Goal: Task Accomplishment & Management: Complete application form

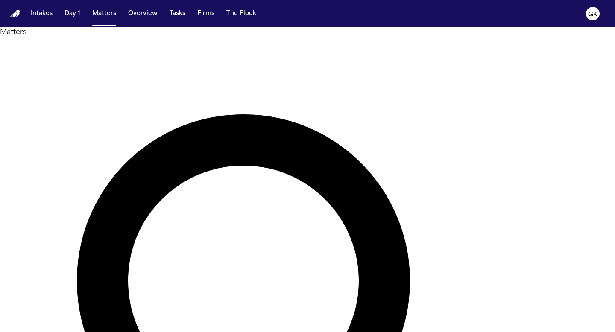
paste input "**********"
type input "**********"
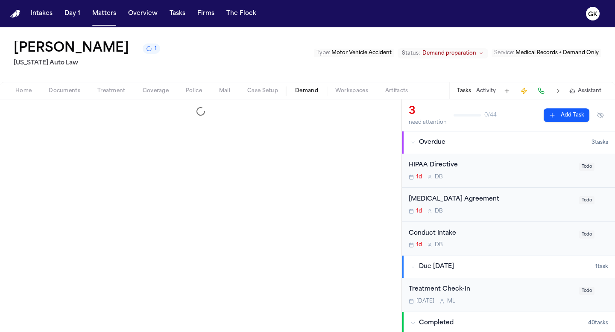
click at [305, 93] on span "Demand" at bounding box center [306, 91] width 23 height 7
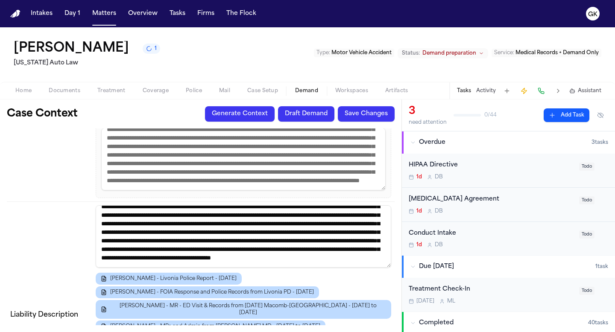
scroll to position [25, 0]
drag, startPoint x: 140, startPoint y: 208, endPoint x: 155, endPoint y: 201, distance: 16.4
click at [155, 205] on textarea at bounding box center [243, 236] width 295 height 62
click at [139, 208] on textarea at bounding box center [243, 236] width 295 height 62
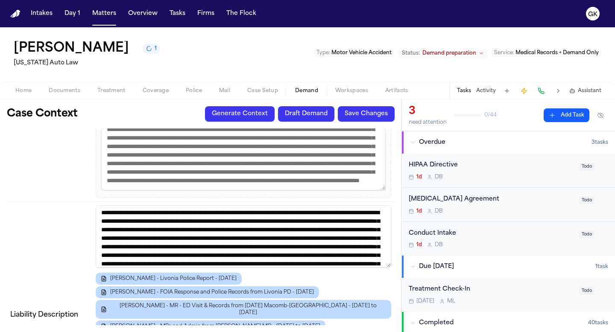
scroll to position [0, 0]
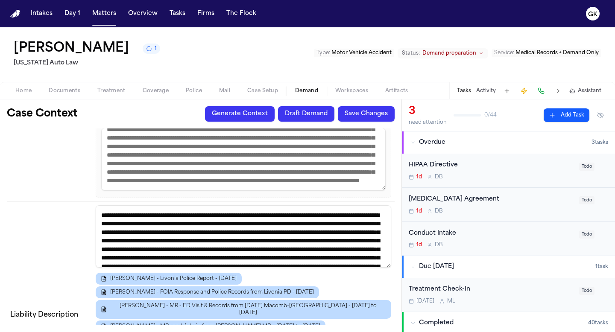
drag, startPoint x: 206, startPoint y: 178, endPoint x: 165, endPoint y: 181, distance: 41.1
click at [165, 205] on textarea at bounding box center [243, 236] width 295 height 62
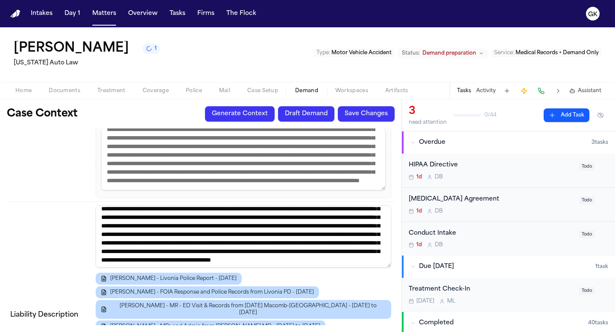
scroll to position [14, 0]
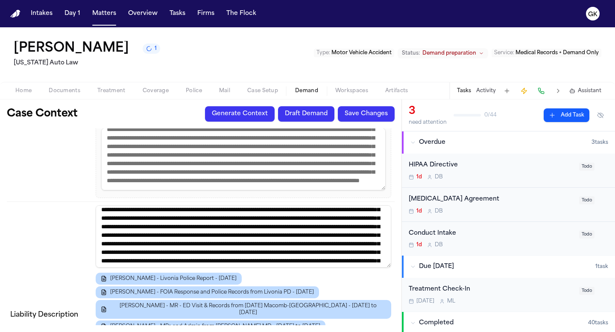
drag, startPoint x: 137, startPoint y: 220, endPoint x: 99, endPoint y: 220, distance: 38.4
click at [99, 220] on textarea at bounding box center [243, 236] width 295 height 62
paste textarea "*"
click at [213, 220] on textarea at bounding box center [243, 236] width 295 height 62
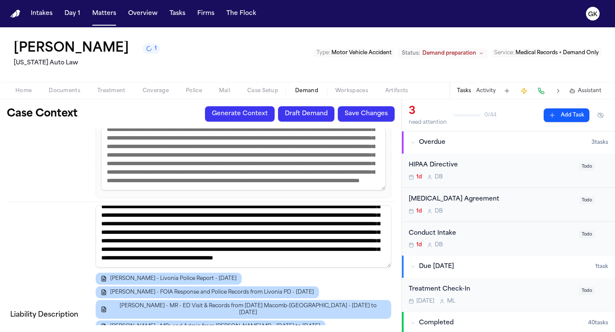
scroll to position [36, 0]
drag, startPoint x: 144, startPoint y: 199, endPoint x: 155, endPoint y: 192, distance: 13.3
click at [155, 205] on textarea at bounding box center [243, 236] width 295 height 62
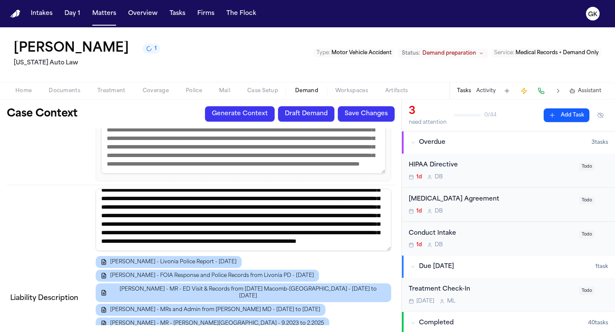
scroll to position [566, 0]
click at [310, 206] on textarea "**********" at bounding box center [243, 219] width 295 height 62
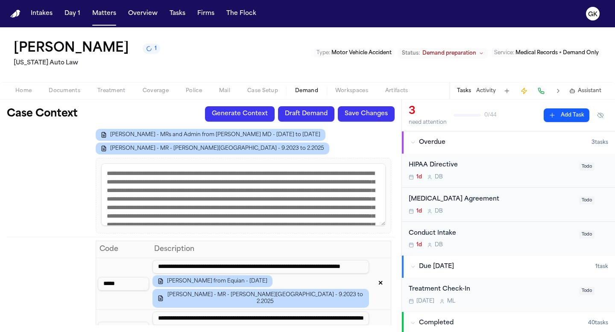
scroll to position [752, 0]
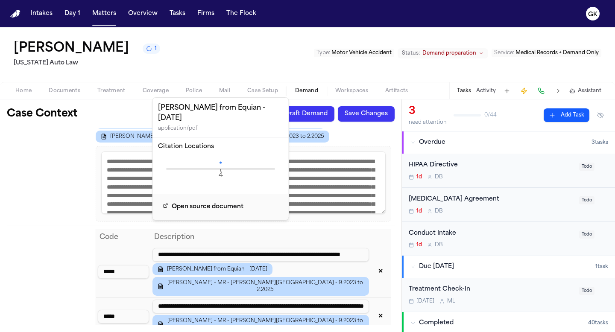
type textarea "**********"
click at [219, 162] on icon "4 Page" at bounding box center [221, 169] width 126 height 26
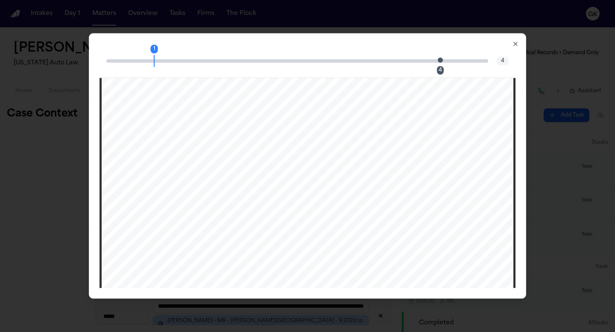
click at [441, 59] on span "Page 4 citation marker - 1 citation" at bounding box center [440, 59] width 5 height 5
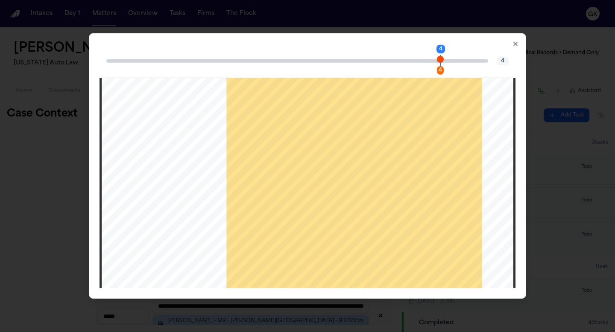
scroll to position [2048, 0]
click at [516, 45] on icon "button" at bounding box center [515, 43] width 3 height 3
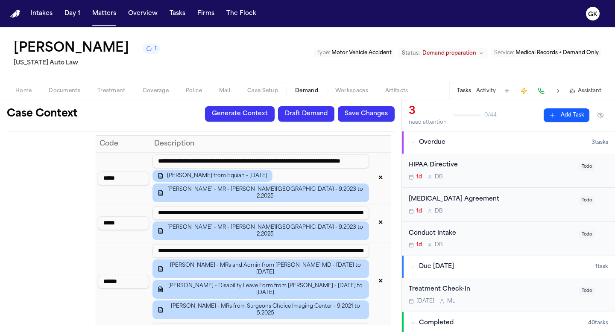
scroll to position [849, 0]
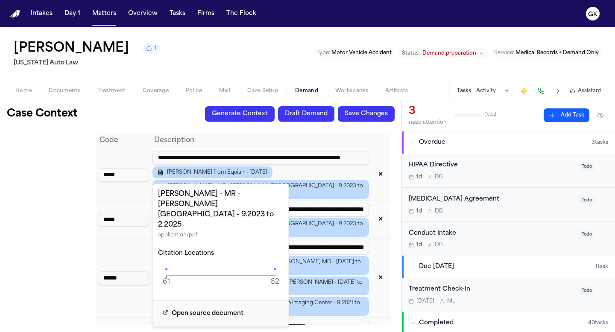
click at [167, 263] on icon "61 62 Page" at bounding box center [221, 276] width 126 height 26
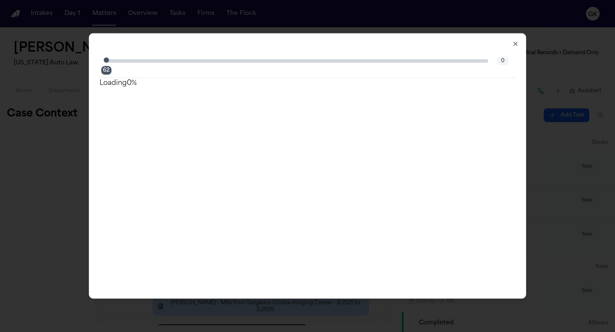
click at [514, 42] on icon "button" at bounding box center [515, 43] width 3 height 3
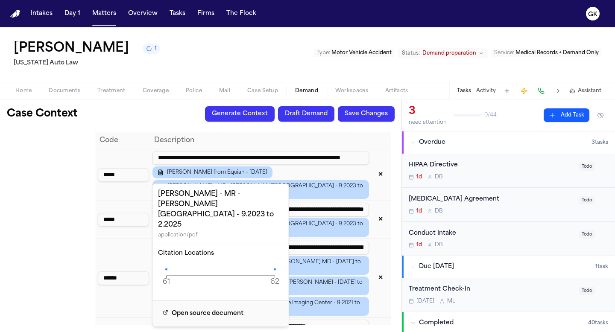
click at [167, 268] on icon at bounding box center [166, 269] width 2 height 2
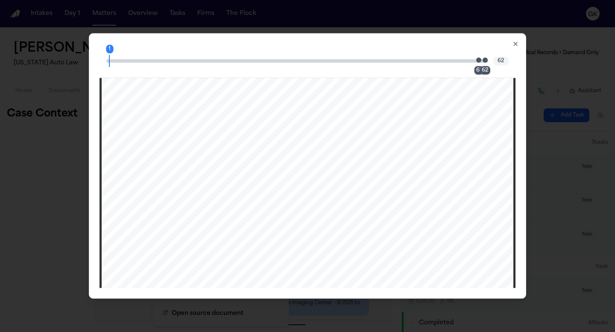
click at [480, 60] on span "Page 61 citation marker - 1 citation" at bounding box center [478, 59] width 5 height 5
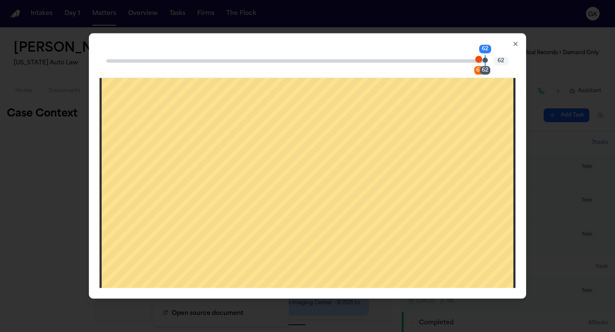
scroll to position [33089, 0]
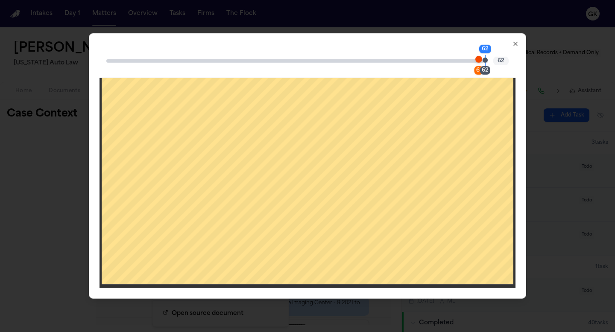
click at [515, 44] on icon "button" at bounding box center [515, 43] width 3 height 3
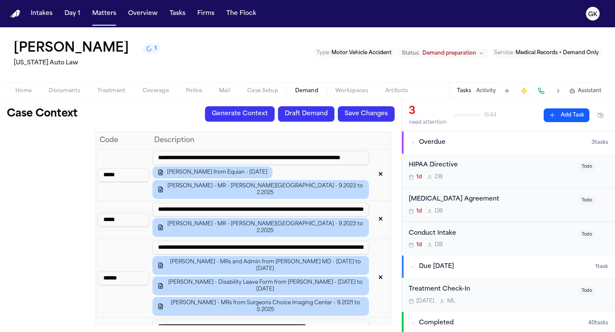
drag, startPoint x: 137, startPoint y: 168, endPoint x: 82, endPoint y: 168, distance: 54.2
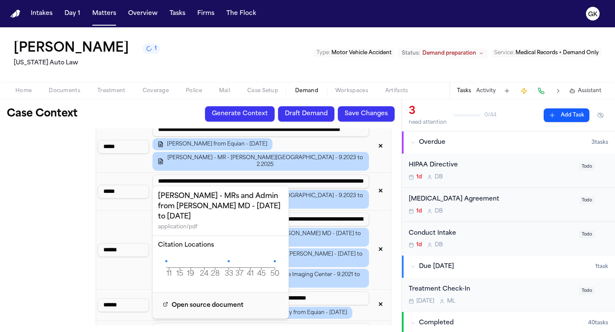
scroll to position [878, 0]
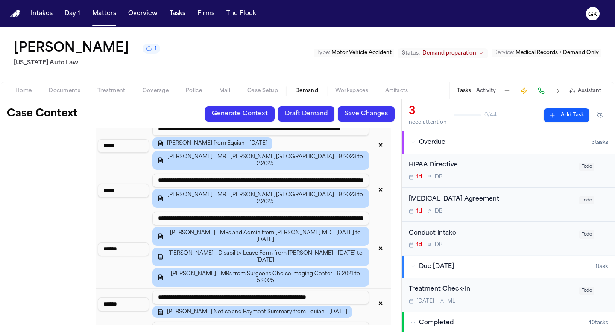
click at [354, 212] on input "**********" at bounding box center [260, 219] width 216 height 14
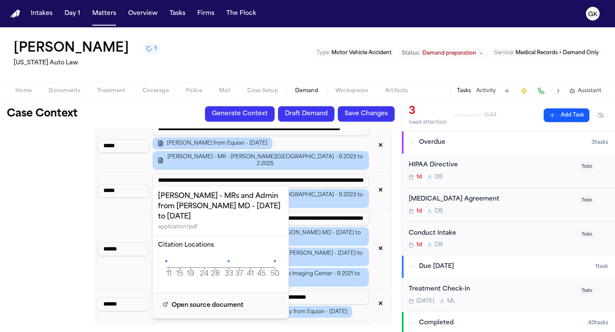
click at [164, 255] on icon "11 15 19 24 28 33 37 41 45 50 Page" at bounding box center [221, 268] width 126 height 26
click at [166, 260] on icon at bounding box center [166, 261] width 2 height 2
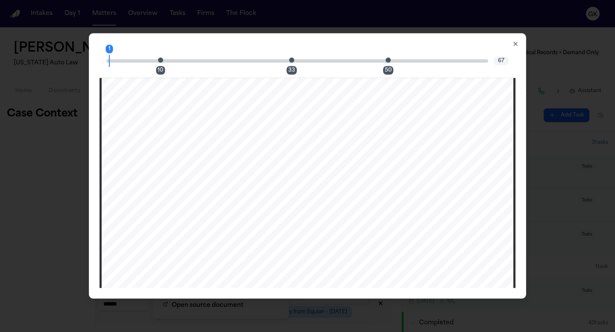
click at [517, 46] on icon "button" at bounding box center [515, 44] width 7 height 7
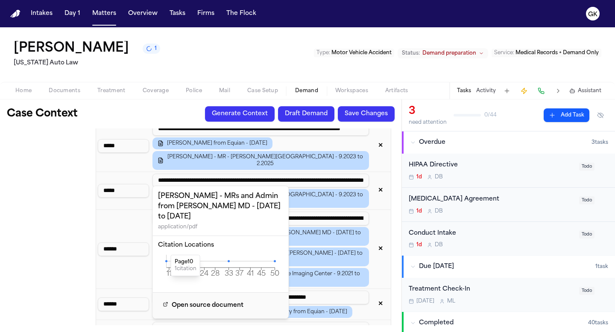
click at [164, 255] on icon "11 15 19 24 28 33 37 41 45 50 Page" at bounding box center [221, 268] width 126 height 26
click at [167, 255] on icon "11 15 19 24 28 33 37 41 45 50 Page" at bounding box center [221, 268] width 126 height 26
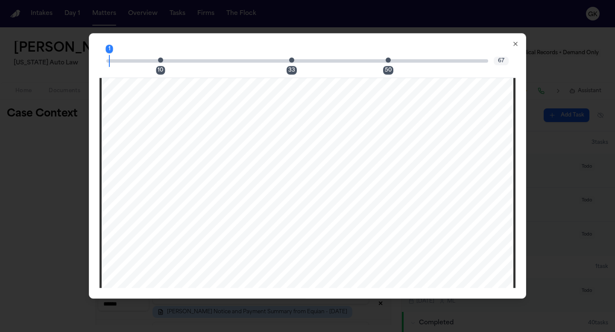
click at [162, 61] on span "Page 10 citation marker - 1 citation" at bounding box center [160, 59] width 5 height 5
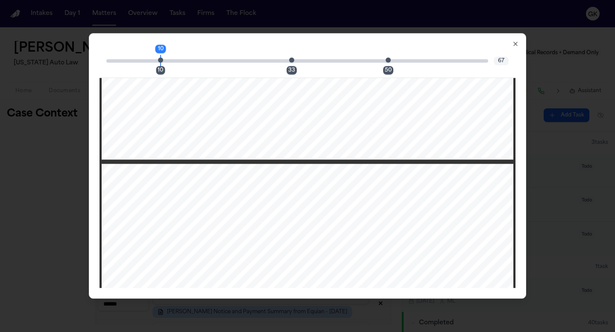
scroll to position [4720, 0]
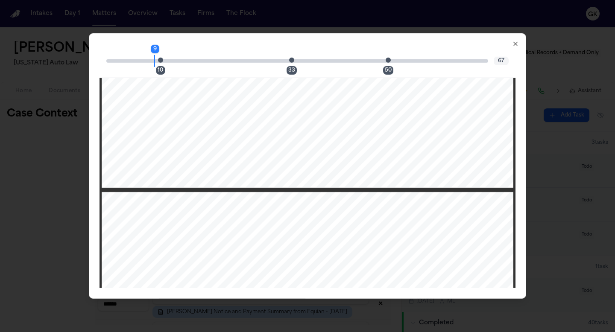
click at [292, 58] on div "33" at bounding box center [294, 61] width 5 height 10
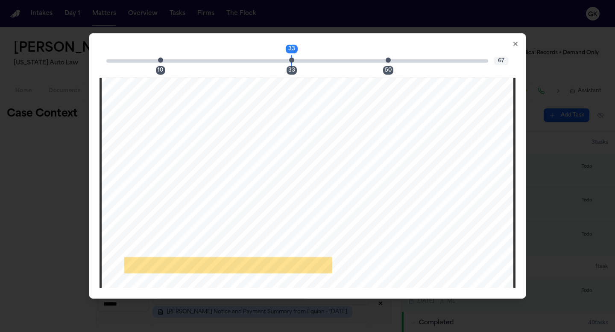
scroll to position [17196, 0]
click at [517, 43] on icon "button" at bounding box center [515, 44] width 7 height 7
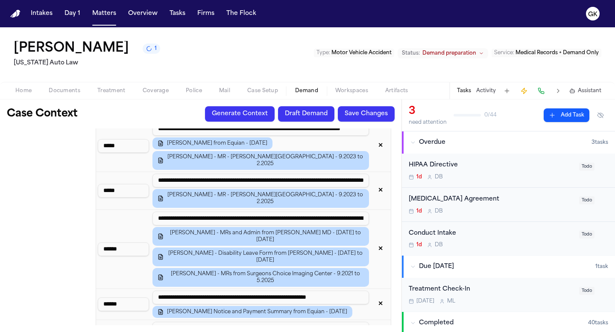
click at [232, 212] on input "**********" at bounding box center [260, 219] width 216 height 14
click at [359, 212] on input "**********" at bounding box center [260, 219] width 216 height 14
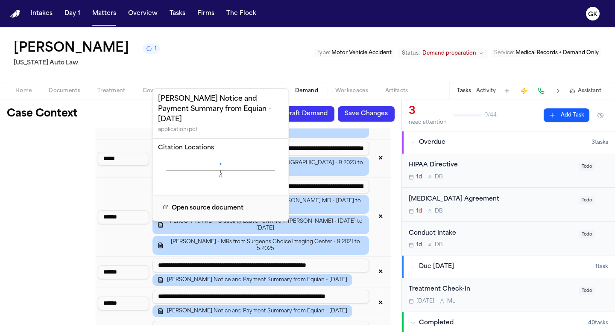
scroll to position [912, 0]
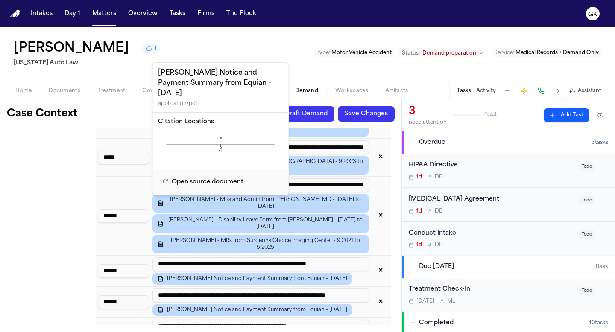
click at [221, 136] on icon "4 Page" at bounding box center [221, 144] width 126 height 26
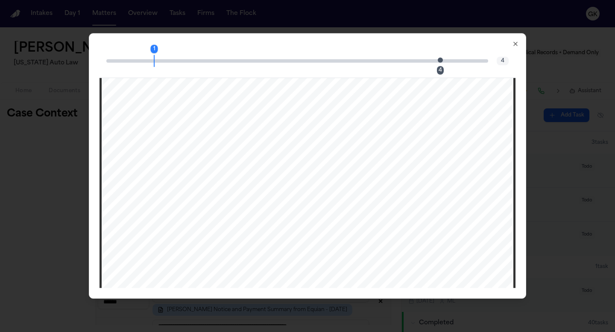
click at [443, 60] on div "4" at bounding box center [442, 61] width 5 height 10
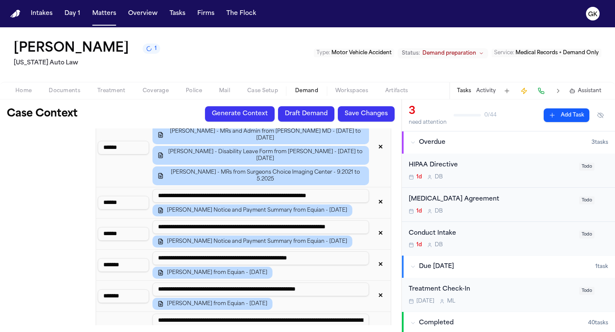
scroll to position [984, 0]
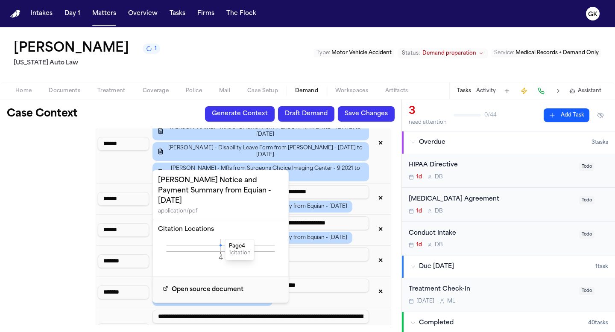
click at [221, 245] on icon at bounding box center [220, 245] width 2 height 2
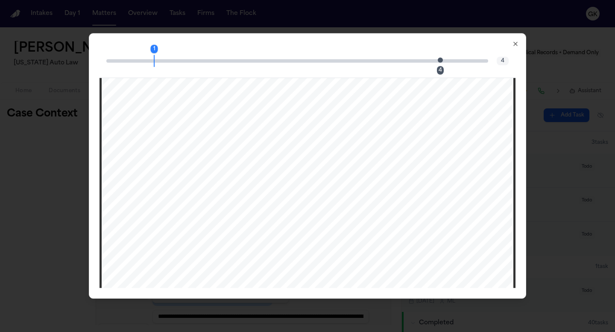
click at [437, 59] on div "1 4" at bounding box center [297, 60] width 382 height 3
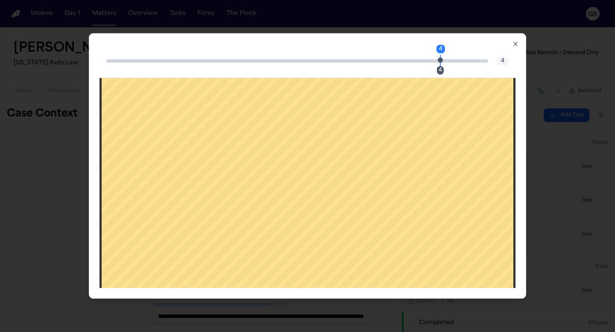
scroll to position [2126, 0]
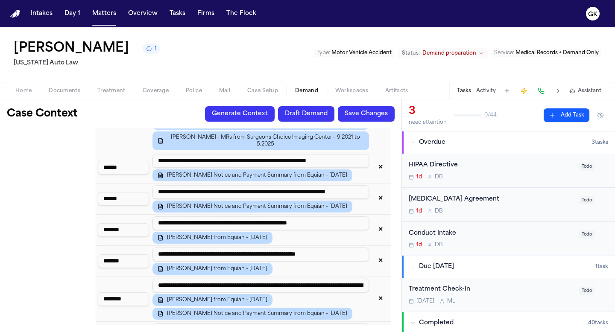
scroll to position [1020, 0]
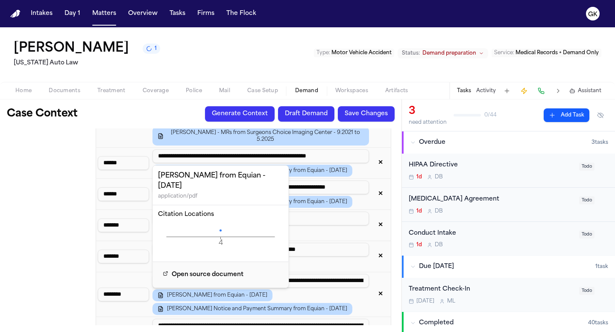
click at [221, 229] on icon "4 Page" at bounding box center [221, 237] width 126 height 26
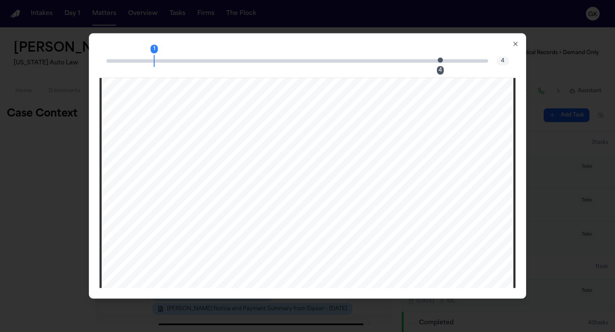
click at [442, 61] on span "Page 4 citation marker - 1 citation" at bounding box center [440, 59] width 5 height 5
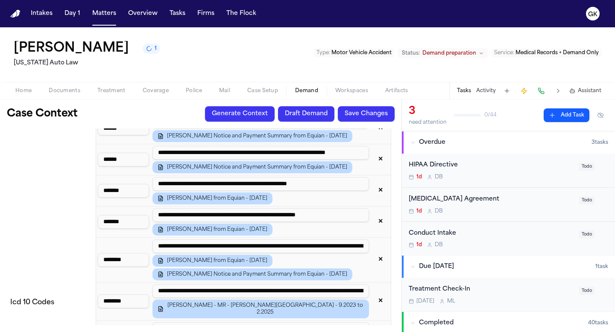
scroll to position [1053, 0]
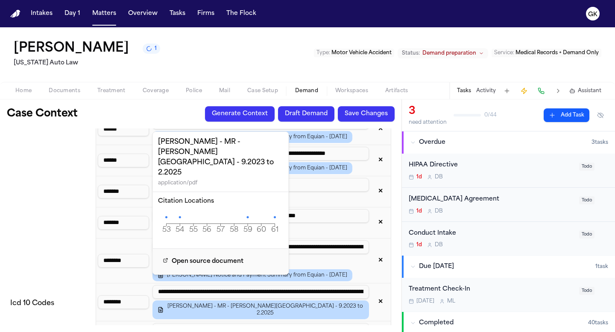
click at [66, 188] on td "Icd 10 Codes" at bounding box center [49, 303] width 85 height 759
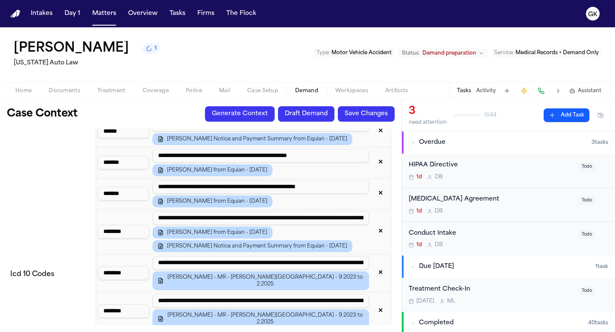
scroll to position [1079, 0]
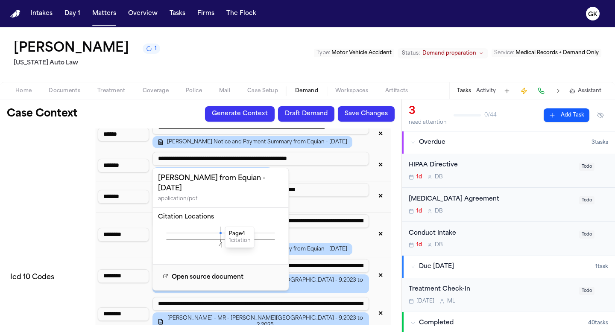
click at [220, 234] on icon "4 Page" at bounding box center [221, 240] width 126 height 26
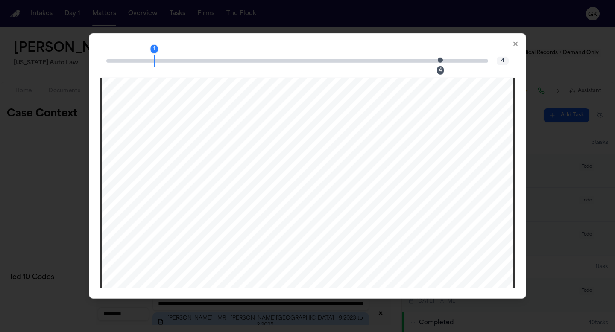
click at [440, 61] on span "Page 4 citation marker - 1 citation" at bounding box center [440, 59] width 5 height 5
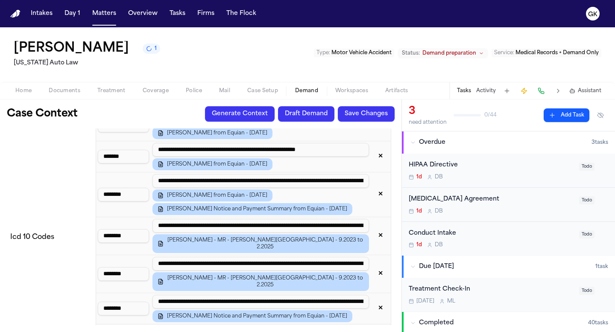
scroll to position [1122, 0]
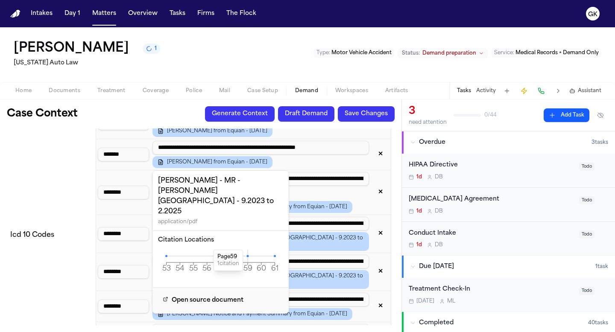
click at [247, 255] on icon at bounding box center [247, 256] width 2 height 2
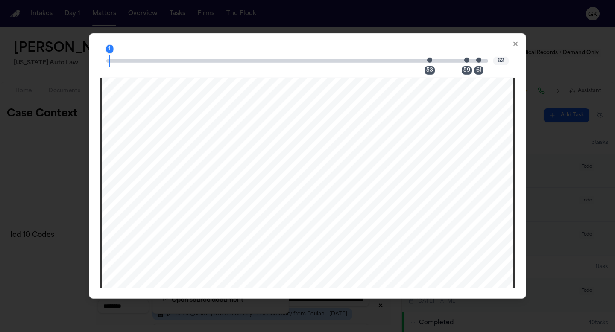
click at [430, 62] on span "Page 53 citation marker - 1 citation" at bounding box center [429, 59] width 5 height 5
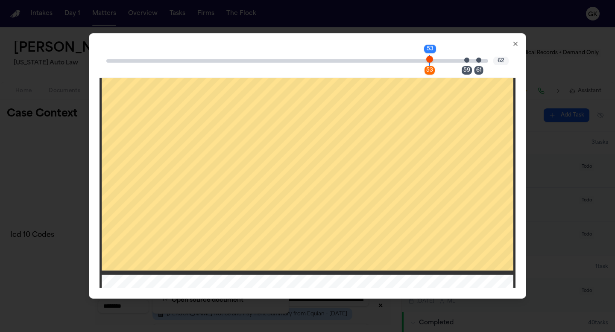
scroll to position [28270, 0]
click at [465, 60] on span "Page 59 citation marker - 1 citation" at bounding box center [466, 59] width 5 height 5
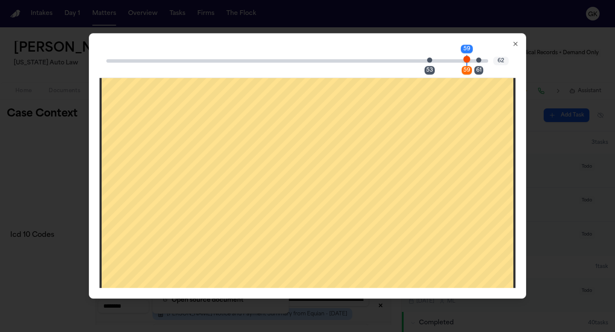
scroll to position [31154, 0]
click at [480, 61] on span "Page 61 citation marker - 1 citation" at bounding box center [478, 59] width 5 height 5
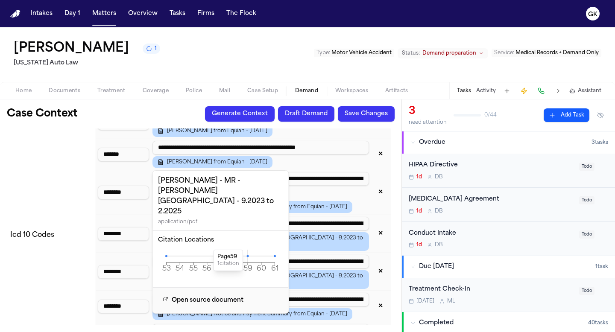
click at [64, 210] on td "Icd 10 Codes" at bounding box center [49, 235] width 85 height 759
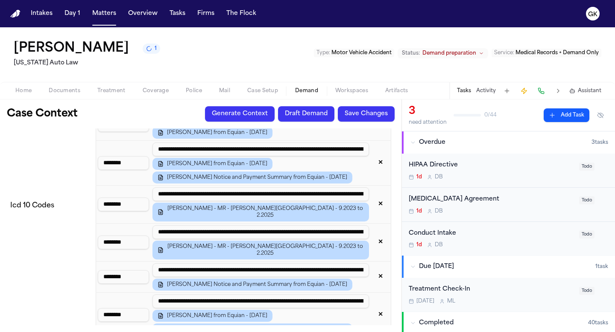
scroll to position [1151, 0]
click at [353, 225] on input "**********" at bounding box center [260, 232] width 216 height 14
click at [24, 199] on td "Icd 10 Codes" at bounding box center [49, 205] width 85 height 759
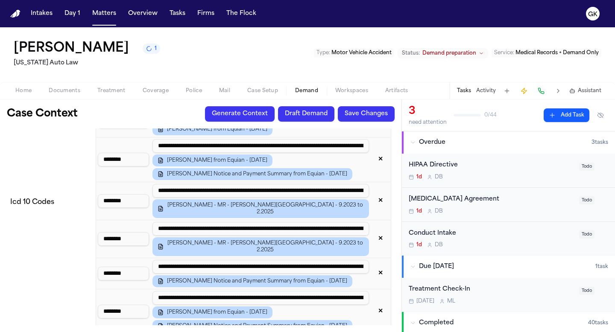
click at [356, 260] on input "**********" at bounding box center [260, 267] width 216 height 14
click at [382, 231] on button "✕" at bounding box center [380, 238] width 15 height 15
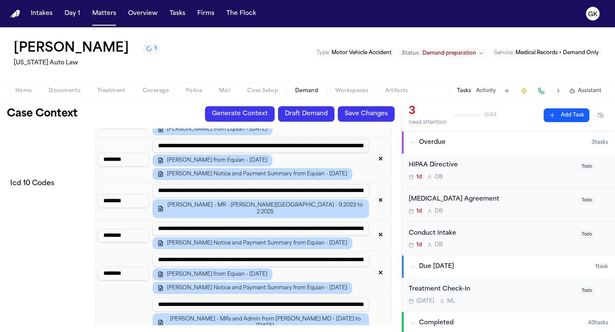
click at [276, 222] on input "**********" at bounding box center [260, 229] width 216 height 14
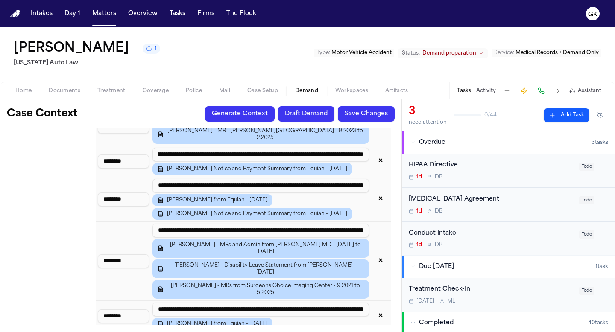
scroll to position [1230, 0]
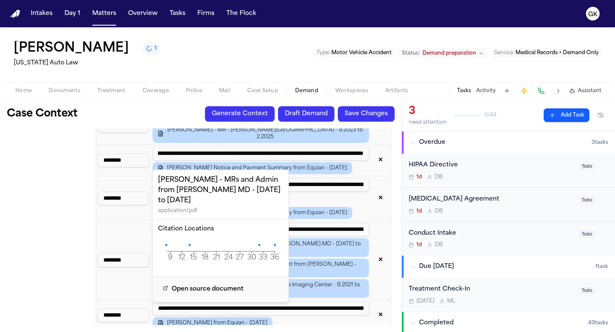
click at [190, 239] on icon "9 12 15 18 21 24 27 30 33 36 Page" at bounding box center [221, 252] width 126 height 26
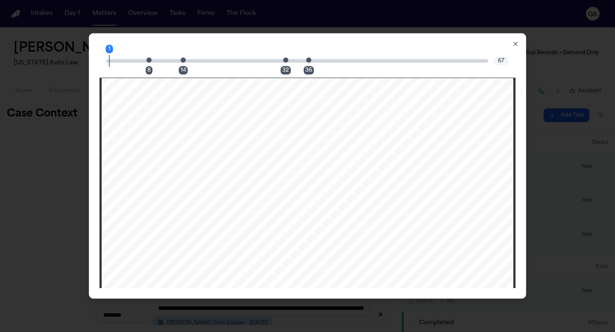
click at [182, 60] on span "Page 14 citation marker - 1 citation" at bounding box center [183, 59] width 5 height 5
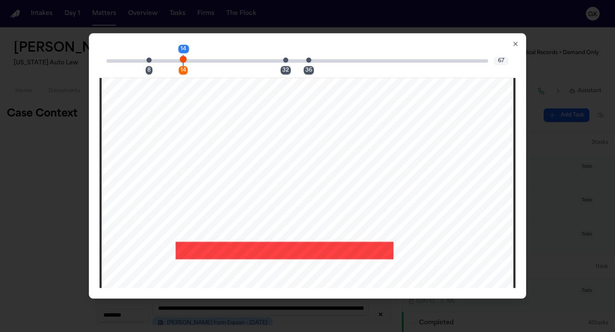
click at [286, 61] on span "Page 32 citation marker - 1 citation" at bounding box center [285, 59] width 5 height 5
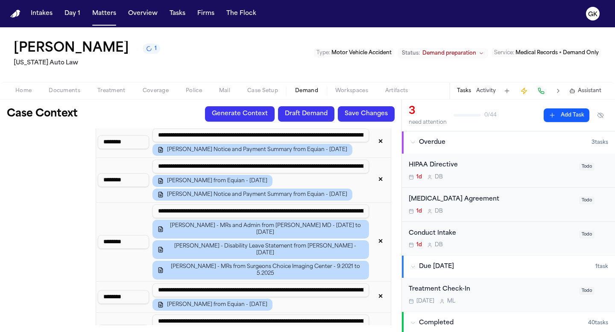
scroll to position [1248, 0]
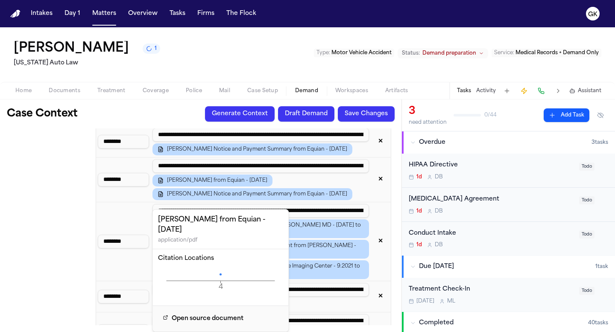
click at [219, 276] on icon "4 Page" at bounding box center [221, 281] width 126 height 26
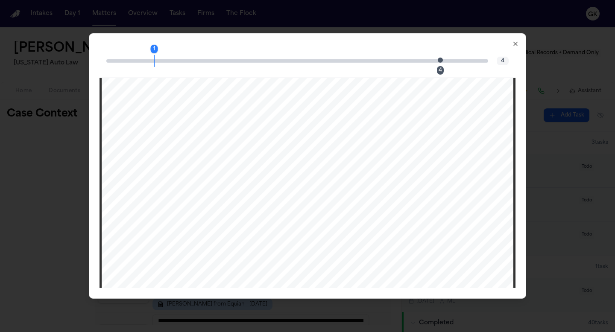
click at [440, 60] on span "Page 4 citation marker - 1 citation" at bounding box center [440, 59] width 5 height 5
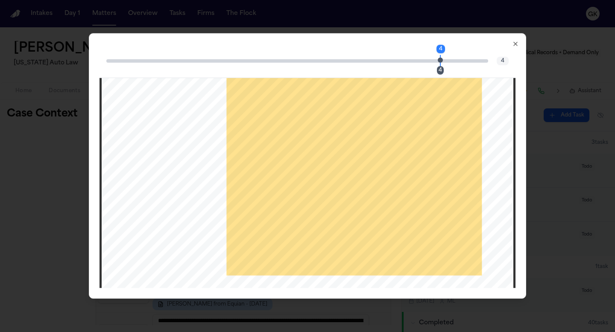
scroll to position [2095, 0]
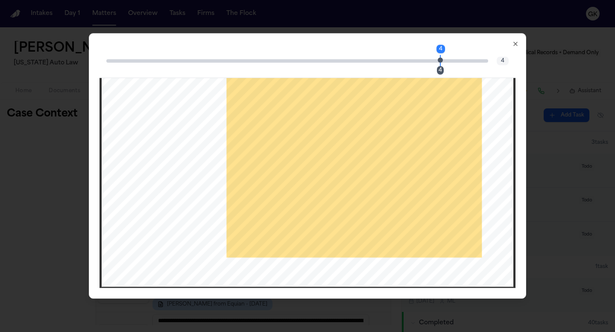
click at [137, 210] on span "abeg" at bounding box center [139, 209] width 5 height 12
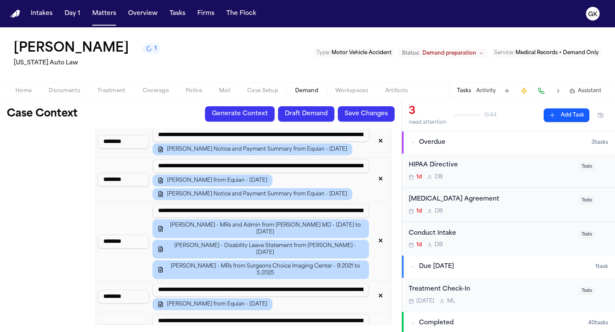
click at [361, 314] on input "**********" at bounding box center [260, 321] width 216 height 14
click at [357, 314] on input "**********" at bounding box center [260, 321] width 216 height 14
click at [187, 314] on input "**********" at bounding box center [260, 321] width 216 height 14
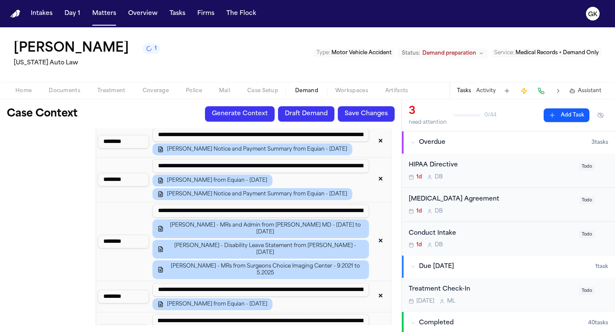
scroll to position [0, 0]
click at [381, 324] on button "✕" at bounding box center [380, 331] width 15 height 15
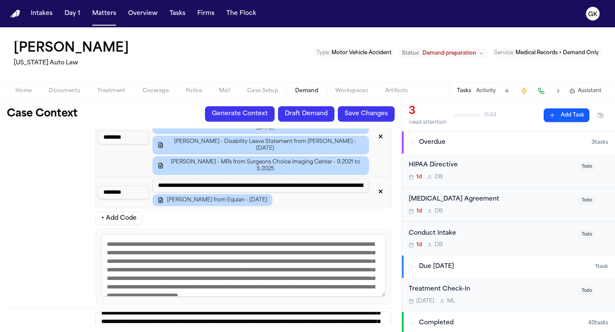
scroll to position [120, 0]
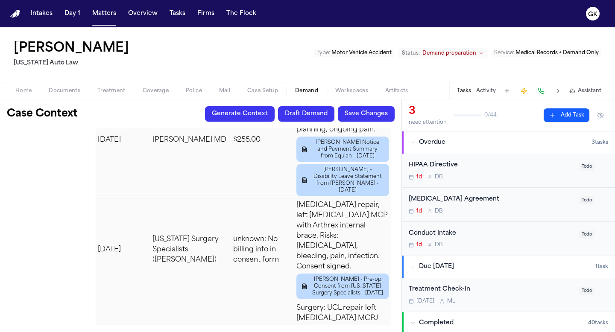
scroll to position [3886, 0]
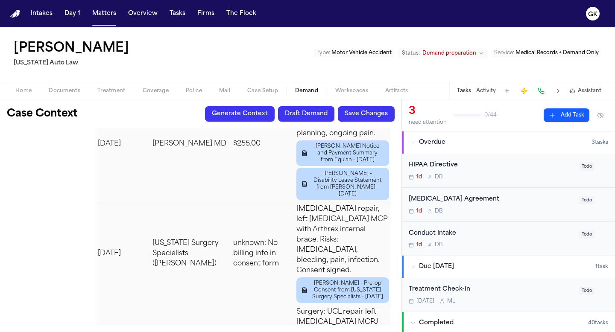
click at [377, 115] on button "Save Changes" at bounding box center [366, 113] width 57 height 15
click at [311, 113] on button "Draft Demand" at bounding box center [306, 113] width 56 height 15
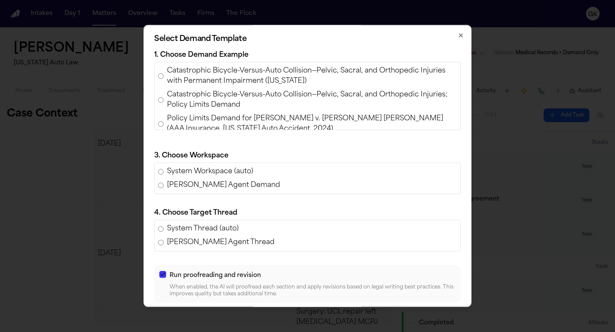
scroll to position [257, 0]
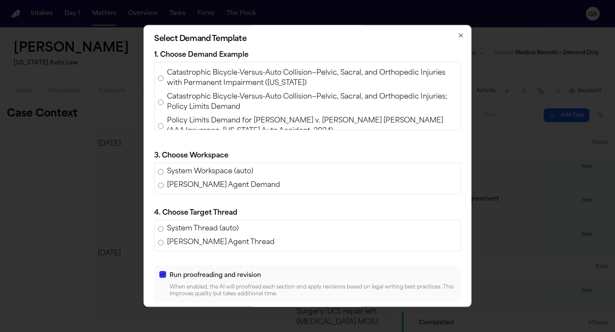
click at [228, 116] on span "Policy Limits Demand for [PERSON_NAME] v. [PERSON_NAME] [PERSON_NAME] (AAA Insu…" at bounding box center [312, 126] width 290 height 20
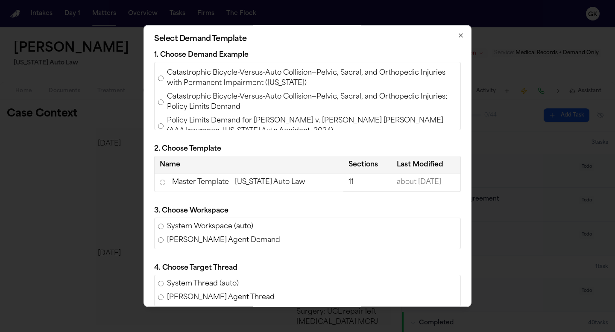
click at [200, 183] on td "Master Template - [US_STATE] Auto Law" at bounding box center [249, 183] width 189 height 18
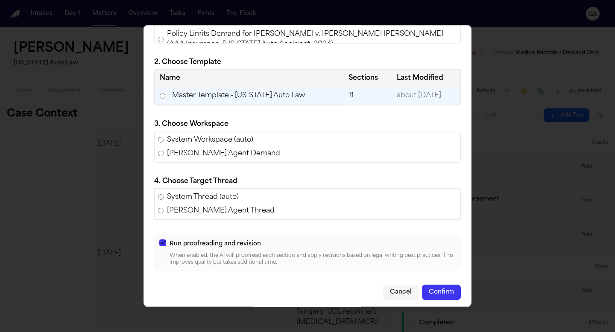
scroll to position [90, 0]
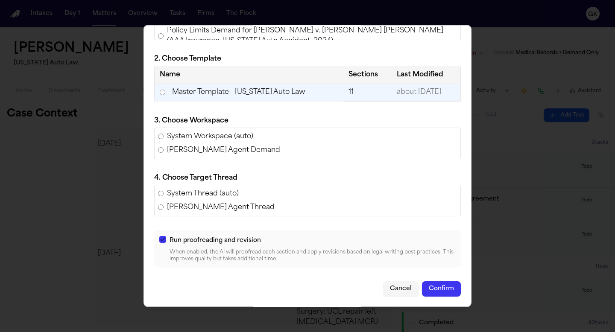
click at [447, 292] on button "Confirm" at bounding box center [441, 288] width 39 height 15
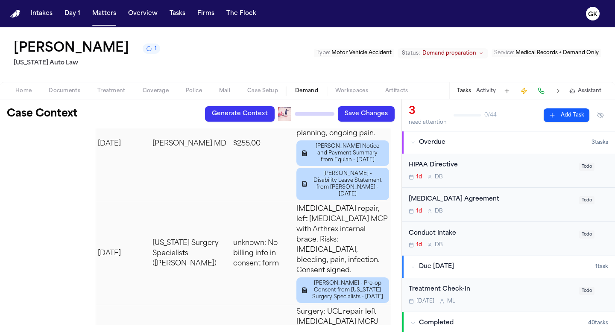
click at [320, 117] on div "Generate Context Draft Demand Save Changes" at bounding box center [300, 113] width 190 height 15
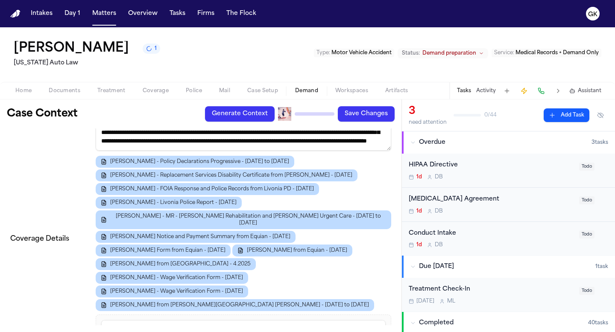
scroll to position [0, 0]
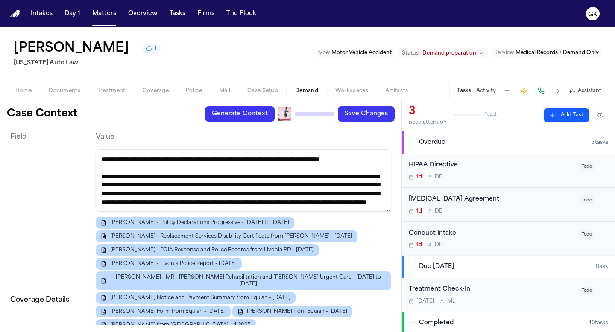
click at [276, 118] on div "Generate Context Draft Demand Save Changes" at bounding box center [300, 113] width 190 height 15
click at [291, 117] on div "Generate Context Draft Demand Save Changes" at bounding box center [300, 113] width 190 height 15
click at [306, 116] on div "Generate Context Draft Demand Save Changes" at bounding box center [300, 113] width 190 height 15
click at [350, 90] on span "Workspaces" at bounding box center [351, 91] width 33 height 7
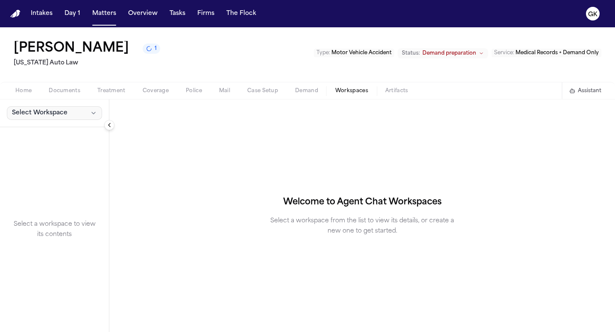
click at [56, 109] on span "Select Workspace" at bounding box center [40, 113] width 56 height 9
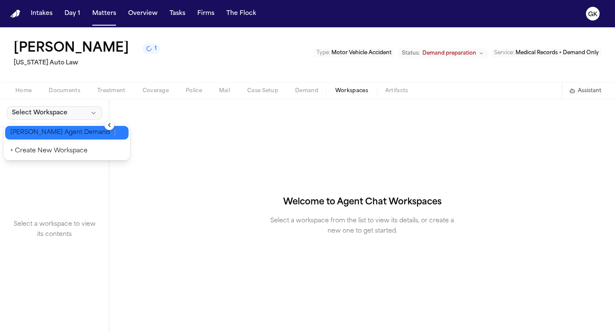
click at [57, 136] on span "[PERSON_NAME] Agent Demand" at bounding box center [59, 133] width 99 height 9
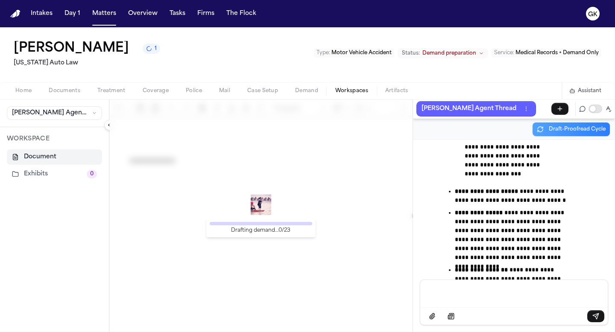
click at [305, 195] on div "Drafting demand… 0 / 23" at bounding box center [260, 215] width 303 height 233
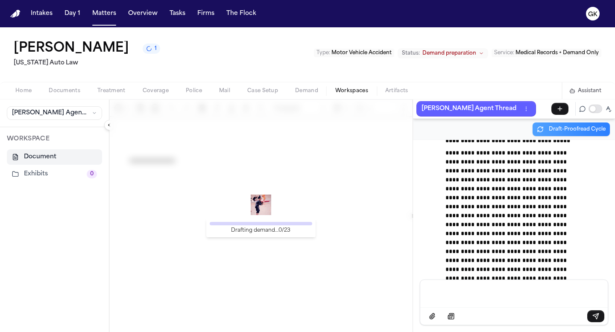
scroll to position [37168, 0]
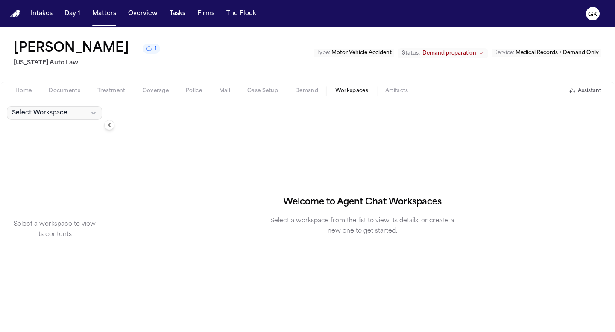
click at [84, 116] on button "Select Workspace" at bounding box center [54, 113] width 95 height 14
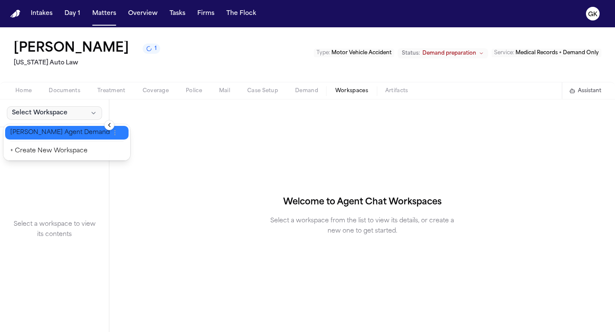
click at [65, 134] on span "[PERSON_NAME] Agent Demand" at bounding box center [59, 133] width 99 height 9
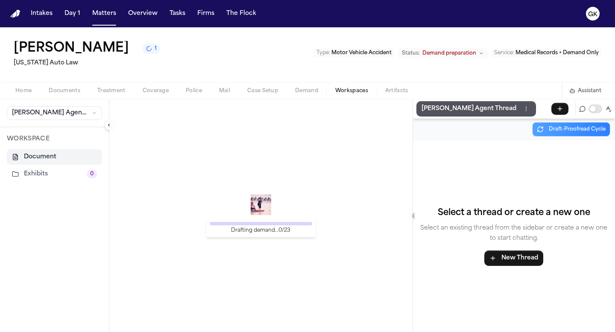
click at [355, 227] on div "Drafting demand… 0 / 23" at bounding box center [260, 215] width 303 height 233
click at [270, 203] on img at bounding box center [261, 205] width 20 height 20
click at [261, 206] on img at bounding box center [261, 205] width 20 height 20
